Goal: Find specific page/section

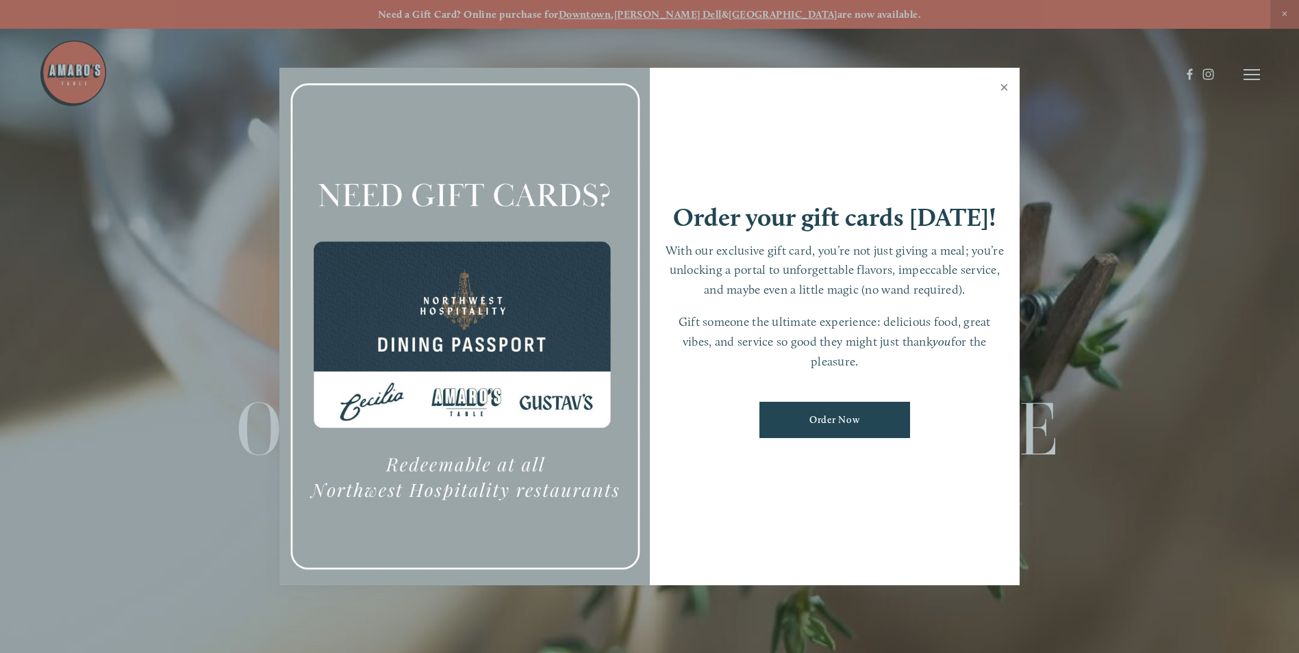
click at [1002, 87] on link "Close" at bounding box center [1004, 89] width 27 height 38
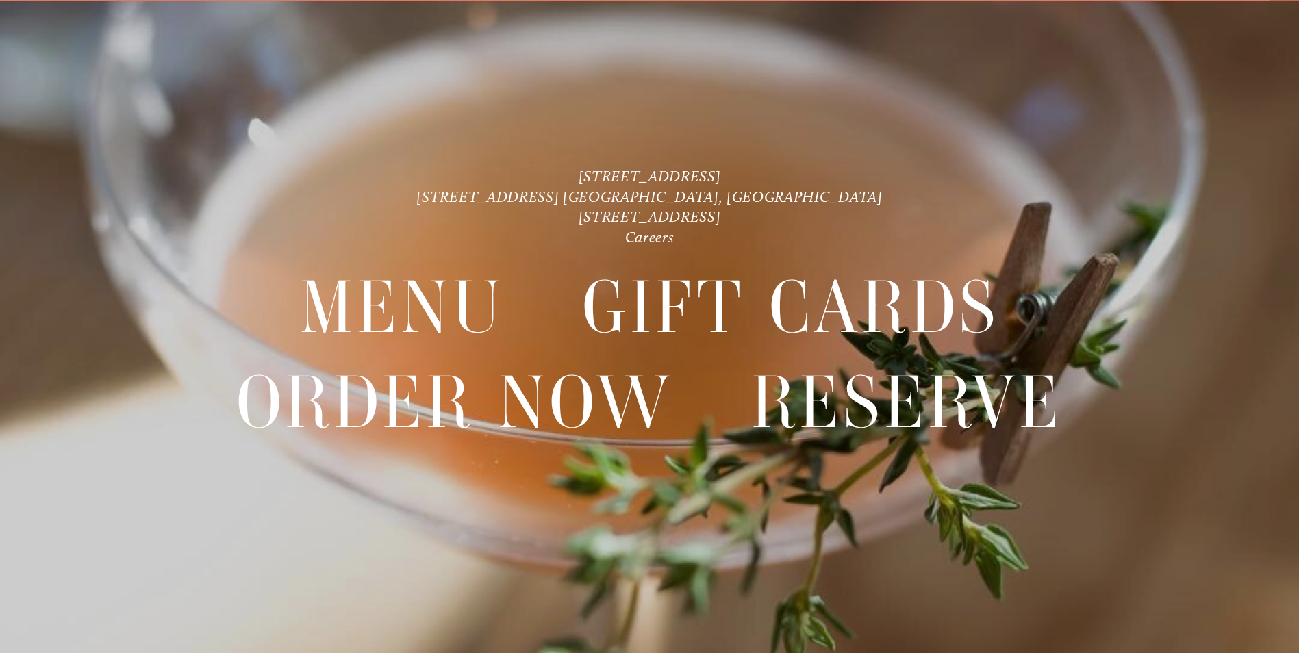
scroll to position [29, 0]
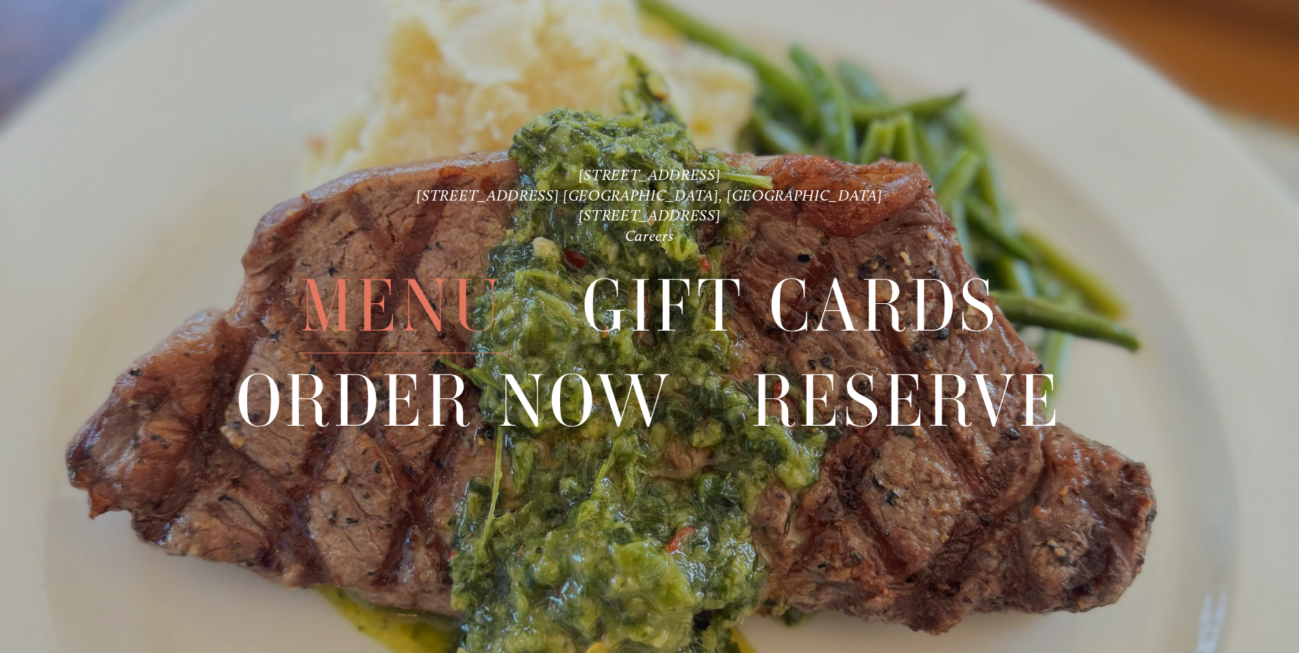
click at [362, 317] on span "Menu" at bounding box center [402, 306] width 204 height 94
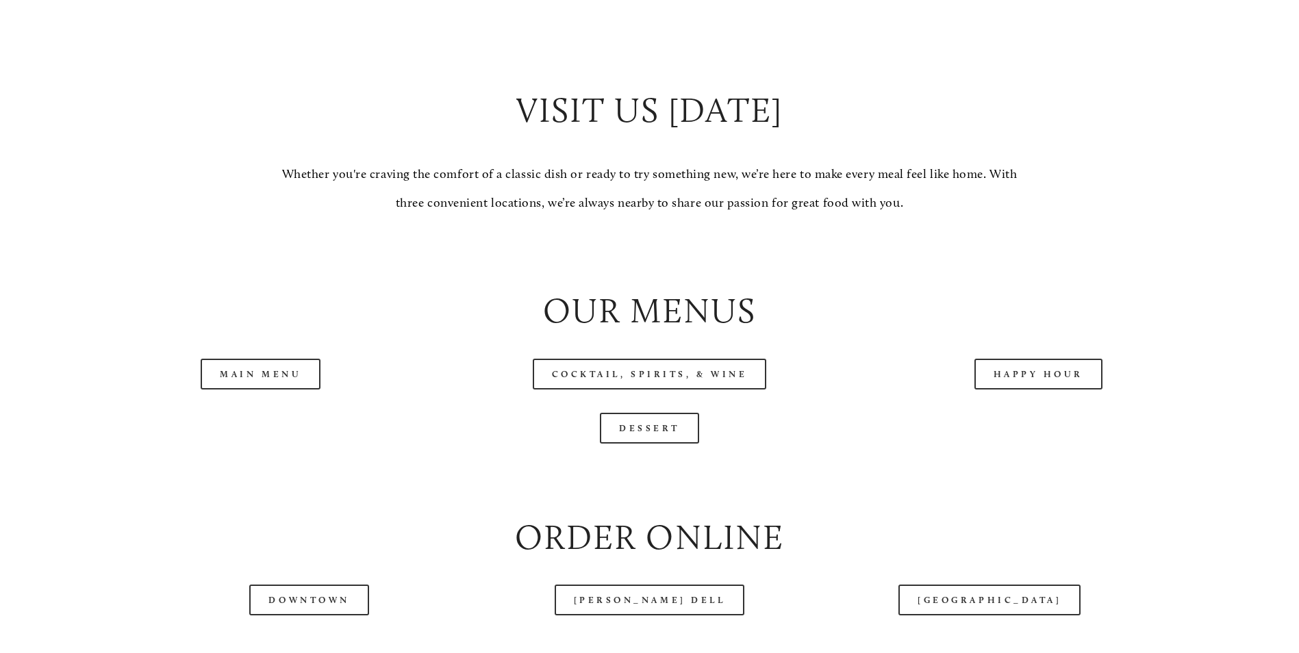
scroll to position [1360, 0]
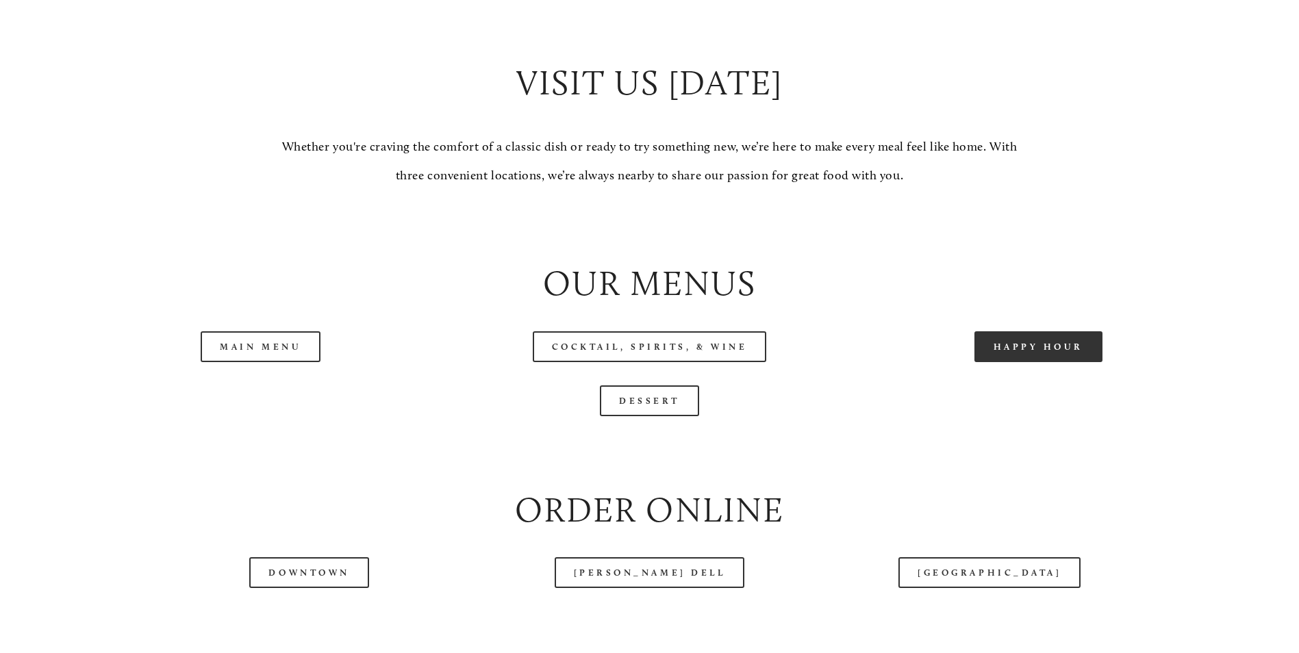
click at [1050, 362] on link "Happy Hour" at bounding box center [1038, 346] width 129 height 31
